Goal: Information Seeking & Learning: Learn about a topic

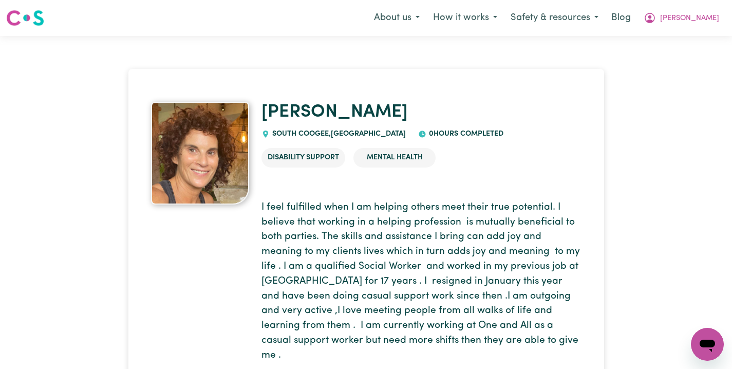
scroll to position [90, 0]
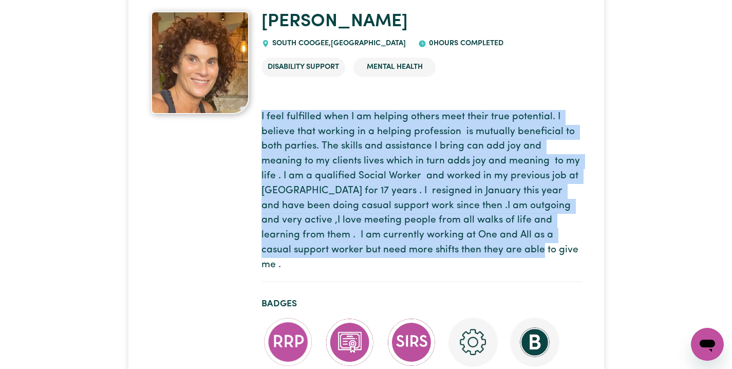
drag, startPoint x: 433, startPoint y: 252, endPoint x: 256, endPoint y: 117, distance: 222.8
copy p "I feel fulfilled when I am helping others meet their true potential. I believe …"
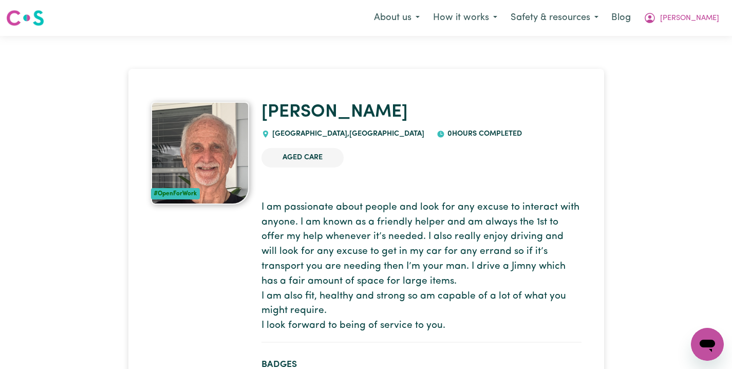
drag, startPoint x: 259, startPoint y: 206, endPoint x: 488, endPoint y: 321, distance: 256.1
copy p "I am passionate about people and look for any excuse to interact with anyone. I…"
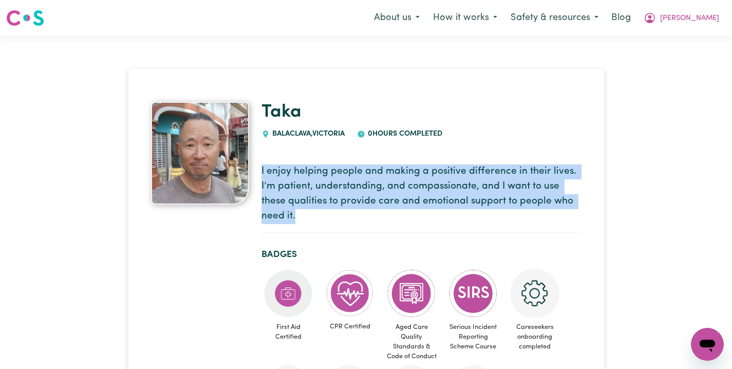
drag, startPoint x: 294, startPoint y: 211, endPoint x: 261, endPoint y: 172, distance: 51.7
copy p "I enjoy helping people and making a positive difference in their lives. I’m pat…"
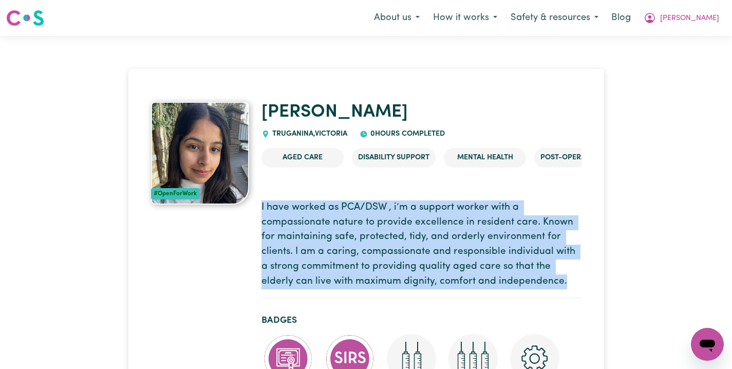
drag, startPoint x: 532, startPoint y: 280, endPoint x: 260, endPoint y: 207, distance: 281.4
copy p "I have worked as PCA/DSW , i’m a support worker with a compassionate nature to …"
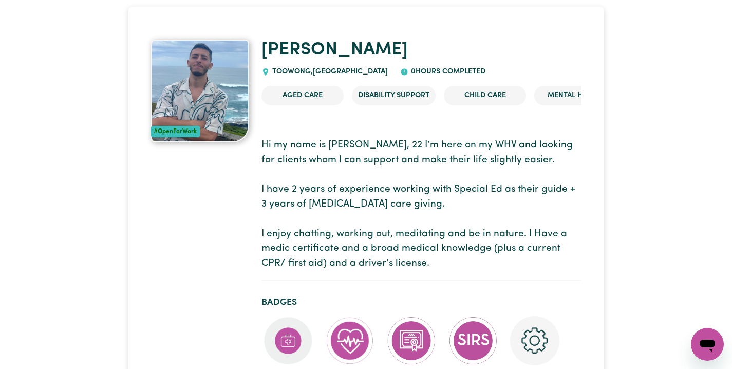
scroll to position [62, 0]
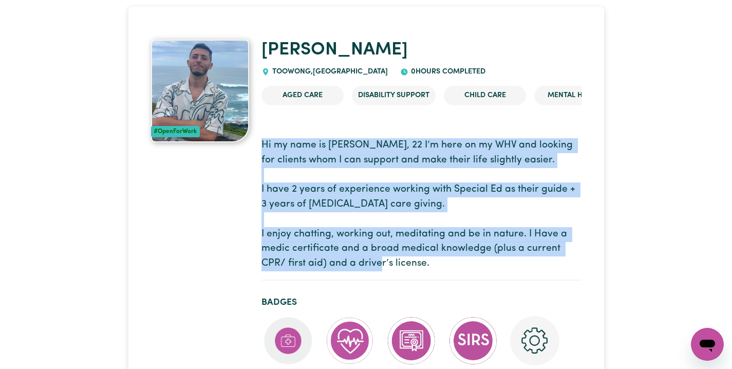
drag, startPoint x: 259, startPoint y: 144, endPoint x: 470, endPoint y: 268, distance: 244.5
copy p "Hi my name is [PERSON_NAME], 22 I’m here on my WHV and looking for clients whom…"
